Goal: Task Accomplishment & Management: Use online tool/utility

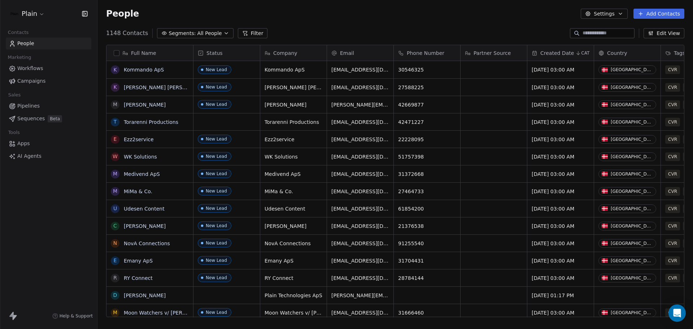
scroll to position [284, 590]
click at [43, 18] on html "Plain Contacts People Marketing Workflows Campaigns Sales Pipelines Sequences B…" at bounding box center [346, 164] width 693 height 329
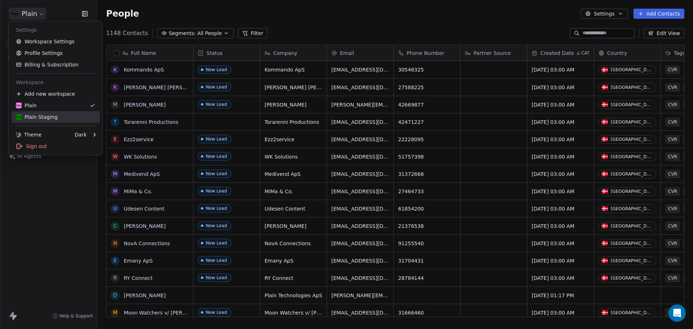
click at [54, 117] on div "Plain Staging" at bounding box center [37, 116] width 42 height 7
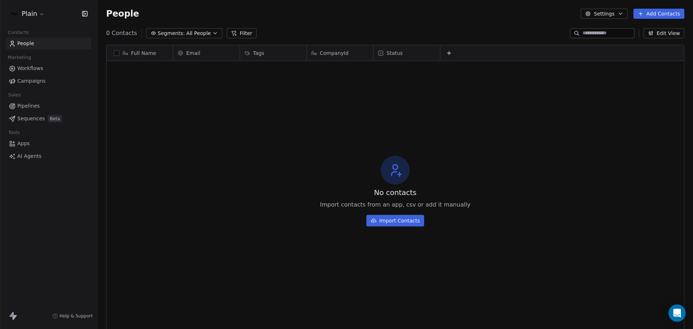
scroll to position [284, 590]
click at [45, 69] on link "Workflows" at bounding box center [49, 68] width 86 height 12
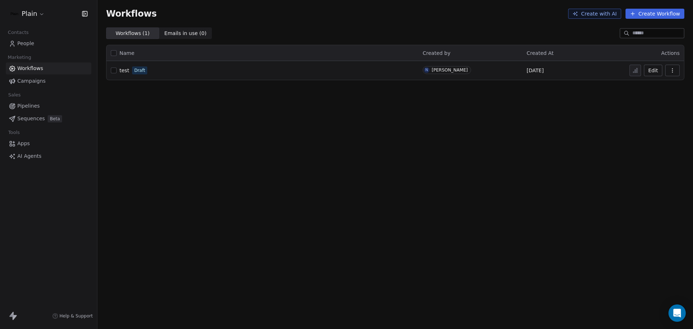
click at [118, 71] on div "test Draft" at bounding box center [262, 70] width 303 height 10
click at [121, 70] on span "test" at bounding box center [124, 71] width 10 height 6
click at [40, 43] on link "People" at bounding box center [49, 44] width 86 height 12
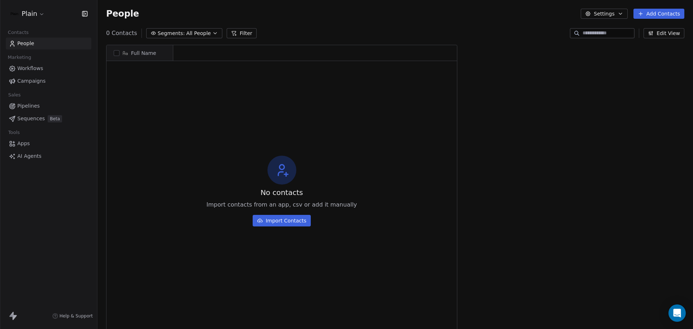
scroll to position [284, 590]
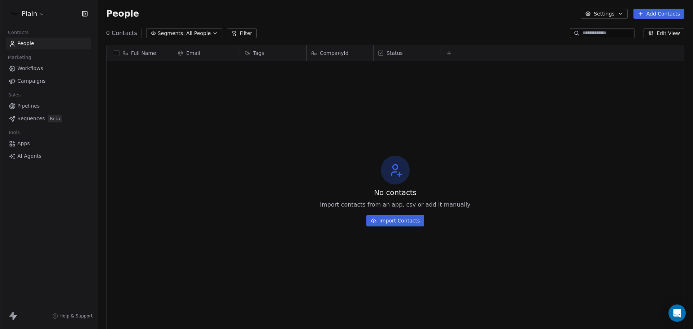
drag, startPoint x: 349, startPoint y: 53, endPoint x: 334, endPoint y: 53, distance: 15.5
click at [334, 53] on span "CompanyId" at bounding box center [334, 52] width 29 height 7
click at [343, 70] on span "Edit property" at bounding box center [336, 68] width 33 height 7
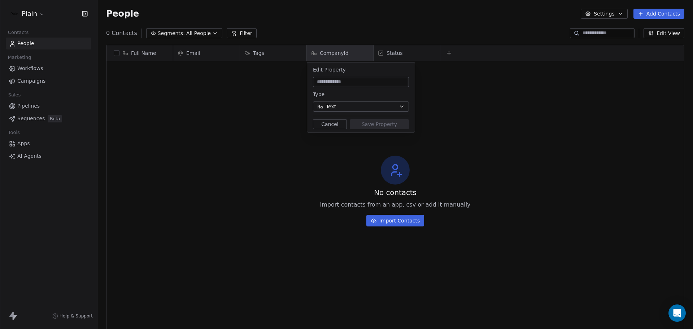
click at [350, 55] on html "Plain Contacts People Marketing Workflows Campaigns Sales Pipelines Sequences B…" at bounding box center [346, 164] width 693 height 329
click at [351, 55] on html "Plain Contacts People Marketing Workflows Campaigns Sales Pipelines Sequences B…" at bounding box center [346, 164] width 693 height 329
click at [341, 124] on button "Cancel" at bounding box center [330, 124] width 34 height 10
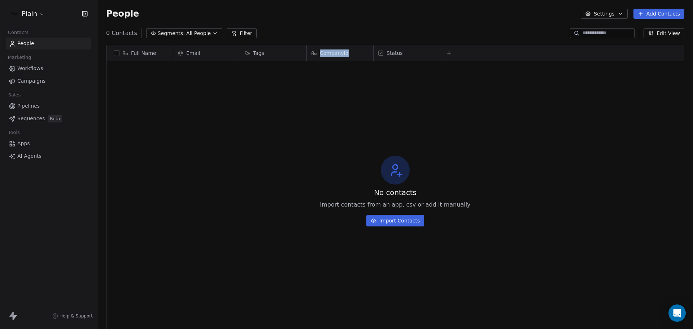
drag, startPoint x: 348, startPoint y: 52, endPoint x: 334, endPoint y: 53, distance: 14.1
click at [334, 53] on span "CompanyId" at bounding box center [334, 52] width 29 height 7
click at [332, 75] on div "Hide" at bounding box center [321, 80] width 29 height 12
click at [350, 94] on div "No contacts Import contacts from an app, csv or add it manually Import Contacts" at bounding box center [395, 190] width 578 height 257
click at [35, 70] on span "Workflows" at bounding box center [30, 69] width 26 height 8
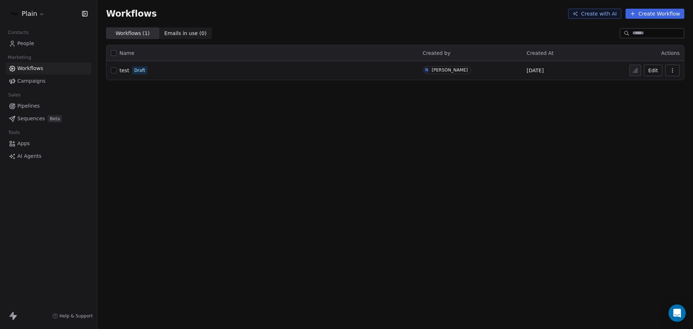
click at [645, 69] on button "Edit" at bounding box center [653, 71] width 18 height 12
click at [335, 124] on div "Workflows Create with AI Create Workflow Workflows ( 1 ) Workflows ( 1 ) Emails…" at bounding box center [395, 164] width 596 height 329
click at [125, 69] on span "test" at bounding box center [124, 71] width 10 height 6
